Goal: Information Seeking & Learning: Learn about a topic

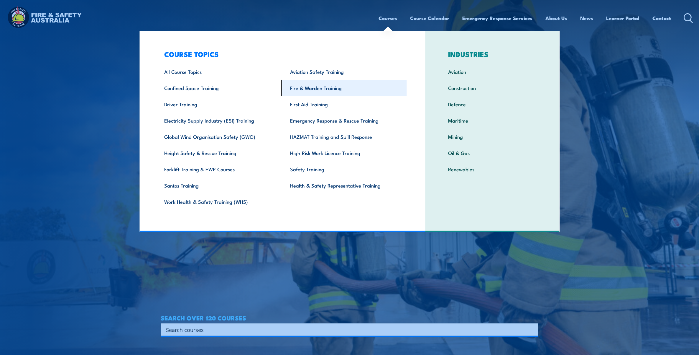
click at [338, 84] on link "Fire & Warden Training" at bounding box center [344, 88] width 126 height 16
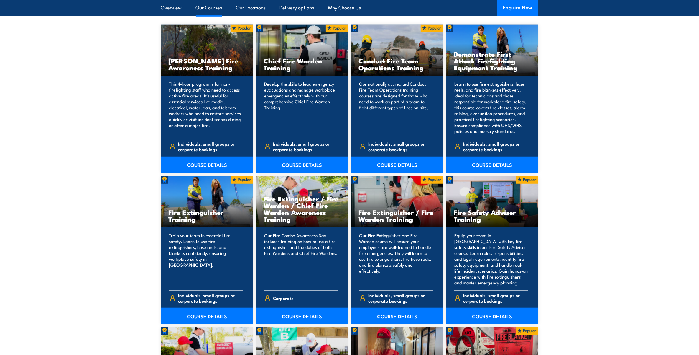
scroll to position [479, 0]
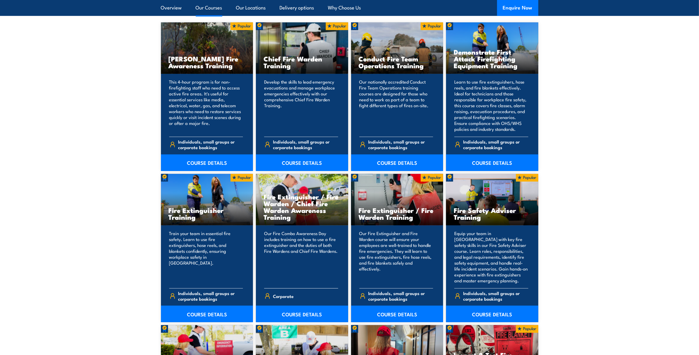
click at [280, 244] on p "Our Fire Combo Awareness Day includes training on how to use a fire extinguishe…" at bounding box center [301, 256] width 74 height 53
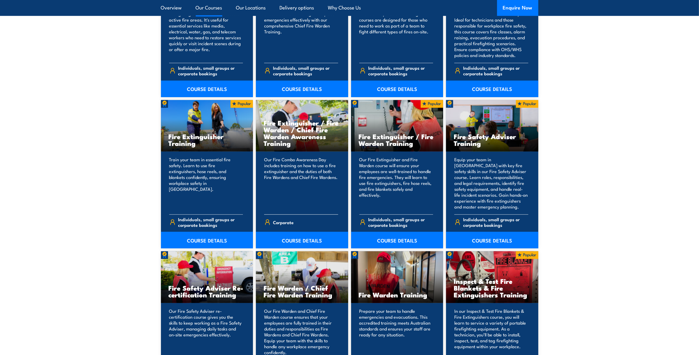
scroll to position [590, 0]
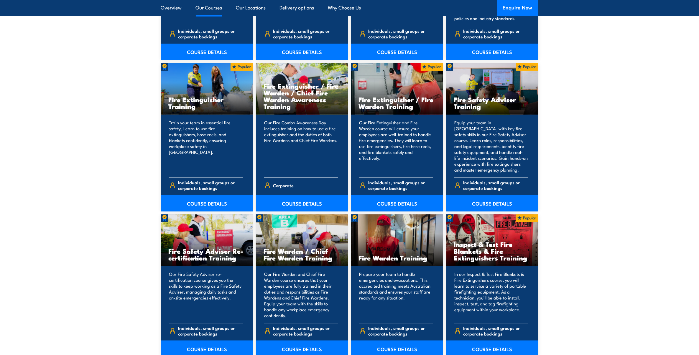
click at [297, 205] on link "COURSE DETAILS" at bounding box center [302, 203] width 92 height 17
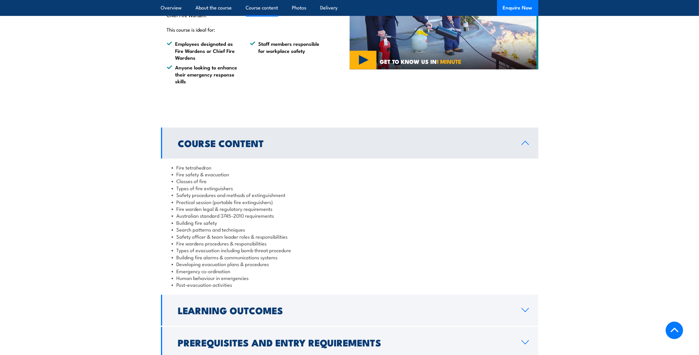
scroll to position [479, 0]
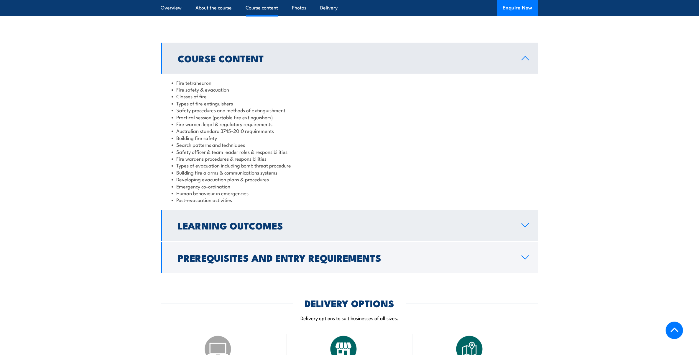
click at [310, 221] on h2 "Learning Outcomes" at bounding box center [345, 225] width 334 height 8
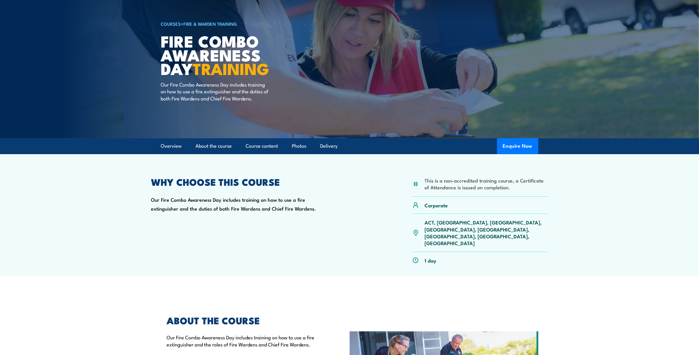
scroll to position [0, 0]
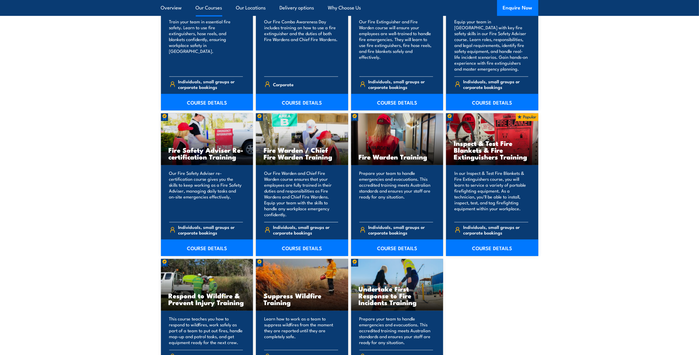
scroll to position [701, 0]
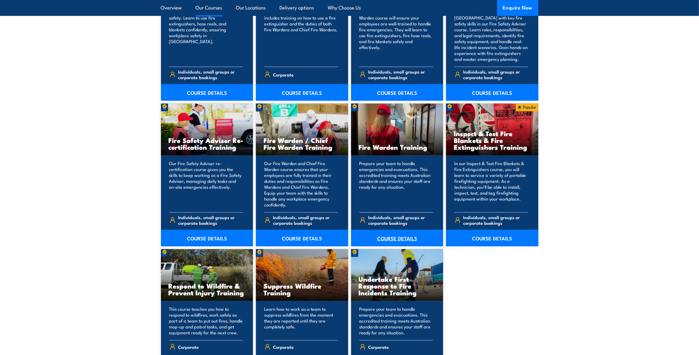
click at [395, 236] on link "COURSE DETAILS" at bounding box center [397, 237] width 92 height 17
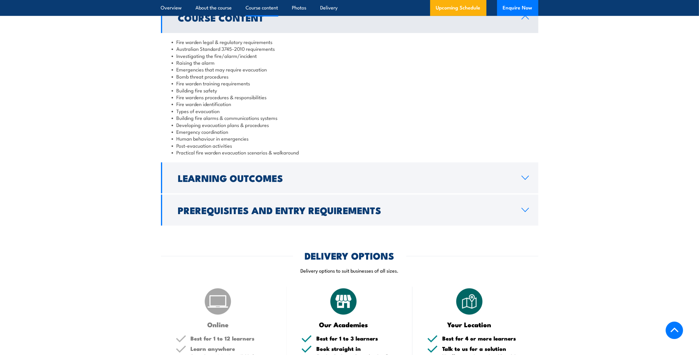
scroll to position [627, 0]
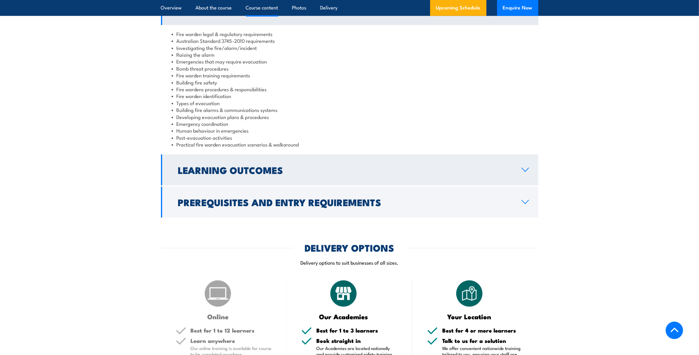
click at [523, 169] on icon at bounding box center [525, 170] width 7 height 4
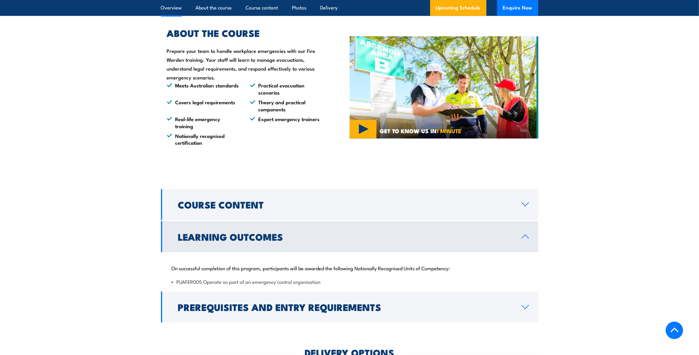
scroll to position [295, 0]
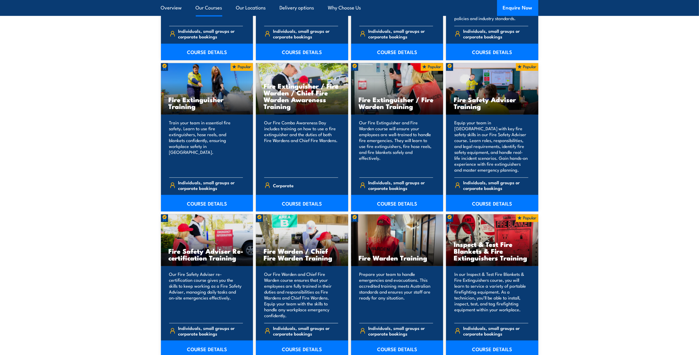
scroll to position [627, 0]
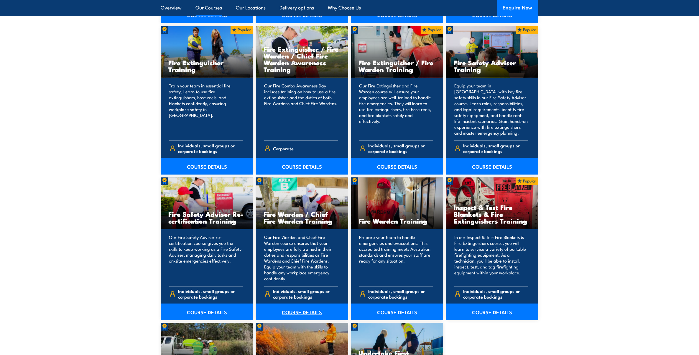
click at [294, 311] on link "COURSE DETAILS" at bounding box center [302, 311] width 92 height 17
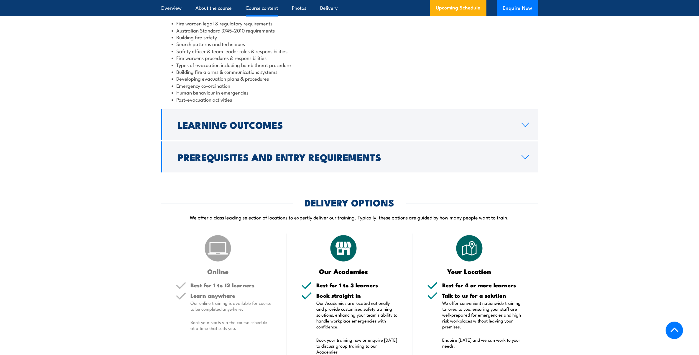
scroll to position [627, 0]
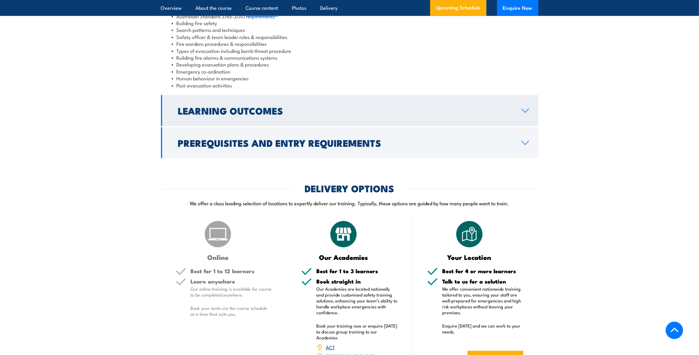
click at [528, 114] on link "Learning Outcomes" at bounding box center [350, 110] width 378 height 31
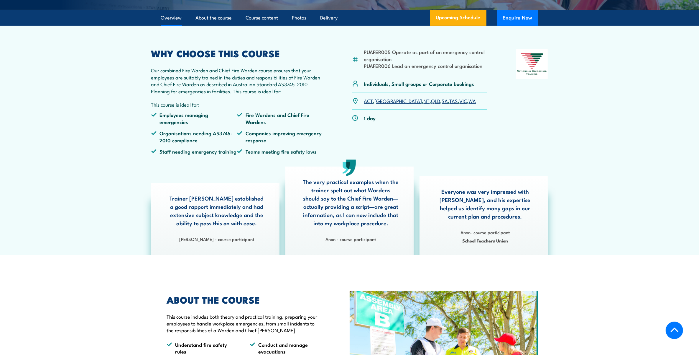
scroll to position [147, 0]
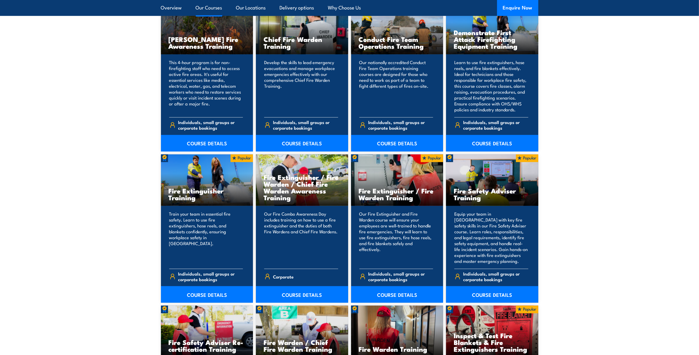
scroll to position [516, 0]
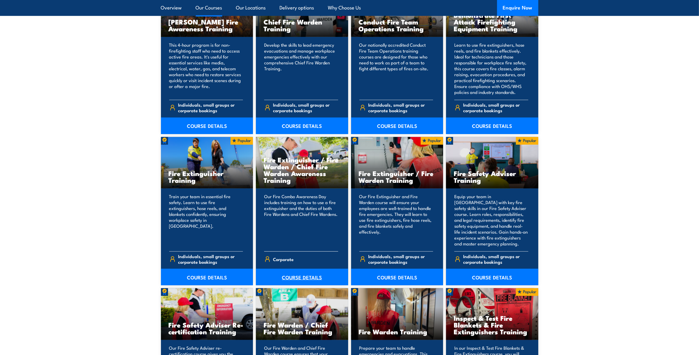
click at [293, 279] on link "COURSE DETAILS" at bounding box center [302, 276] width 92 height 17
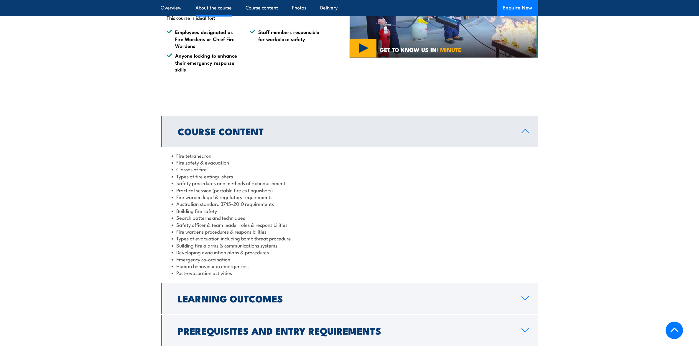
scroll to position [442, 0]
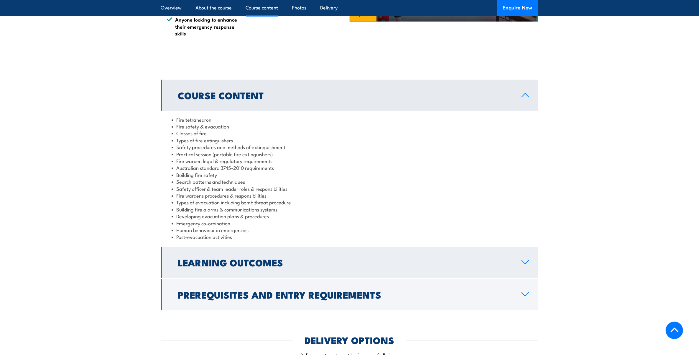
click at [409, 258] on h2 "Learning Outcomes" at bounding box center [345, 262] width 334 height 8
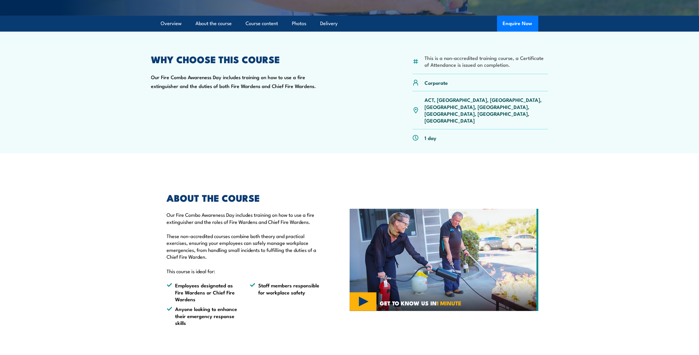
scroll to position [0, 0]
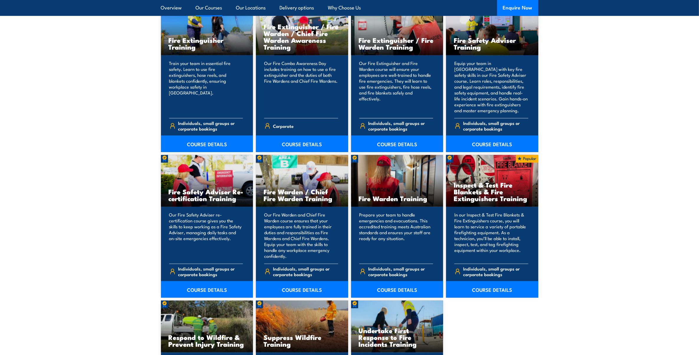
scroll to position [664, 0]
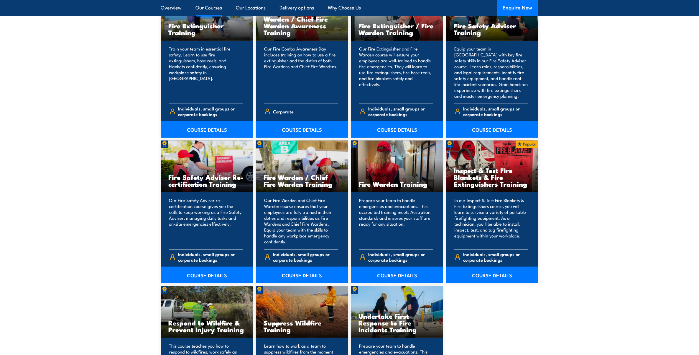
click at [397, 127] on link "COURSE DETAILS" at bounding box center [397, 129] width 92 height 17
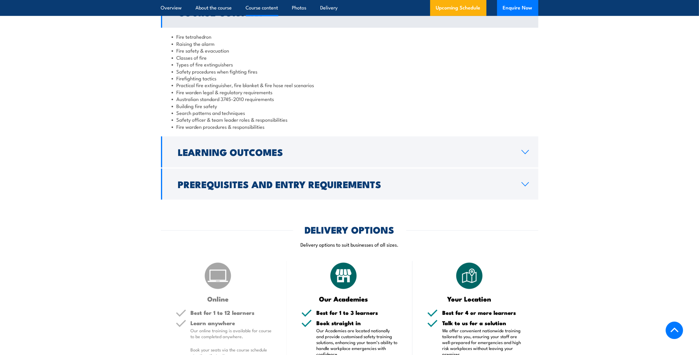
scroll to position [553, 0]
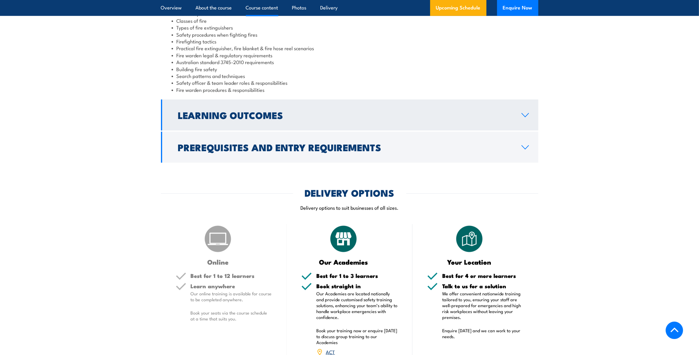
click at [522, 113] on icon at bounding box center [526, 115] width 8 height 5
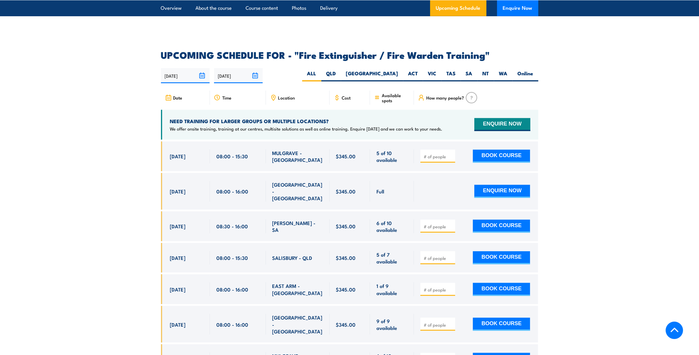
scroll to position [878, 0]
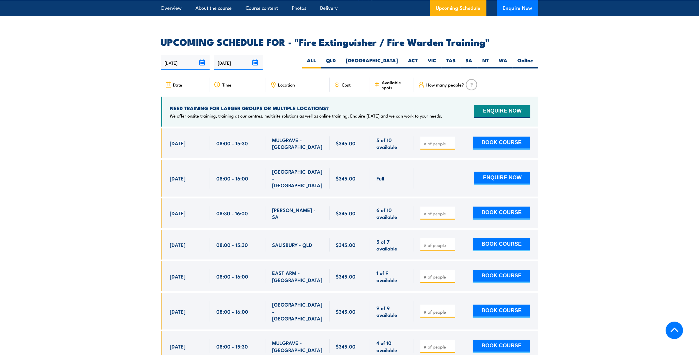
click at [337, 83] on icon at bounding box center [337, 85] width 2 height 4
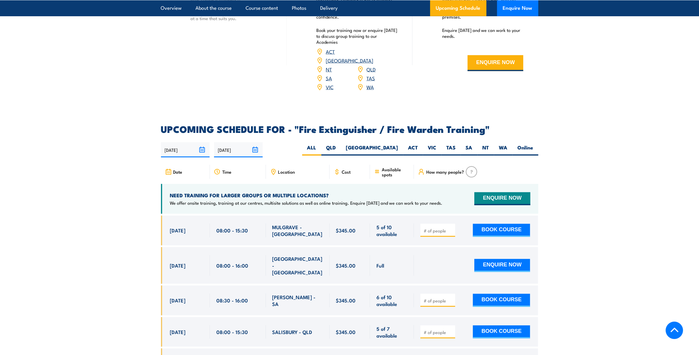
scroll to position [767, 0]
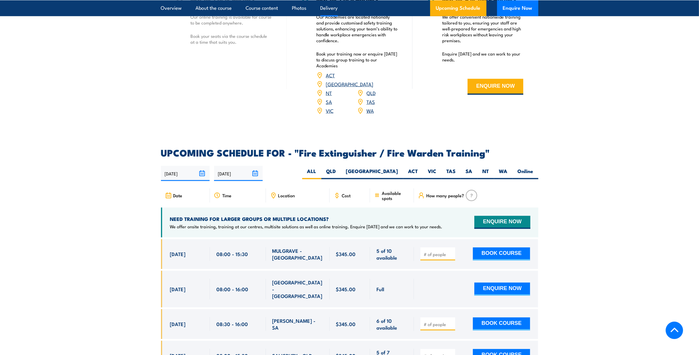
click at [336, 194] on icon at bounding box center [337, 196] width 2 height 4
click at [344, 193] on span "Cost" at bounding box center [346, 195] width 9 height 5
click at [349, 193] on span "Cost" at bounding box center [346, 195] width 9 height 5
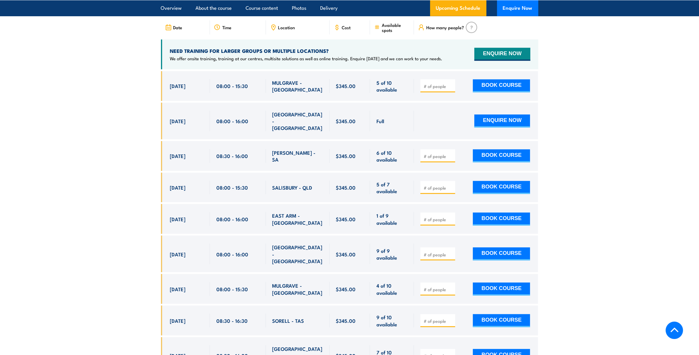
scroll to position [988, 0]
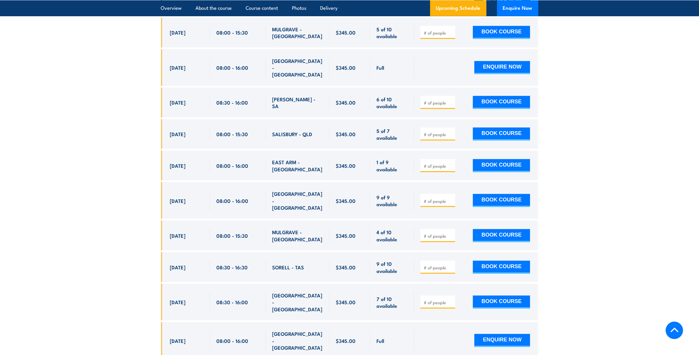
click at [434, 198] on input "number" at bounding box center [438, 201] width 29 height 6
type input "1"
click at [453, 198] on input "1" at bounding box center [438, 201] width 29 height 6
click at [448, 233] on input "number" at bounding box center [438, 236] width 29 height 6
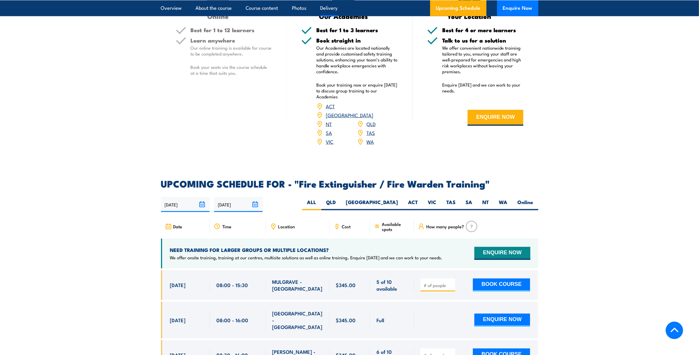
scroll to position [730, 0]
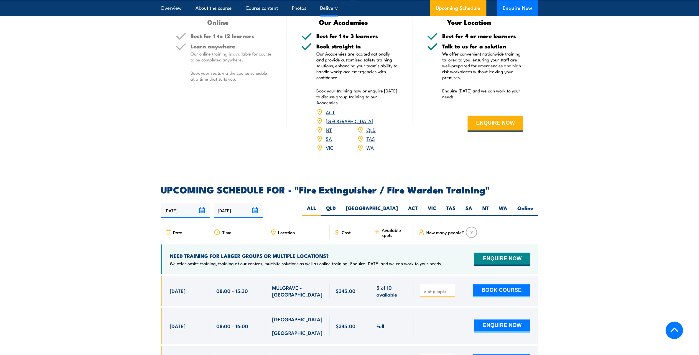
click at [273, 229] on icon at bounding box center [273, 232] width 6 height 6
click at [432, 204] on label "VIC" at bounding box center [432, 210] width 19 height 12
click at [437, 204] on input "VIC" at bounding box center [439, 206] width 4 height 4
radio input "true"
